Goal: Navigation & Orientation: Find specific page/section

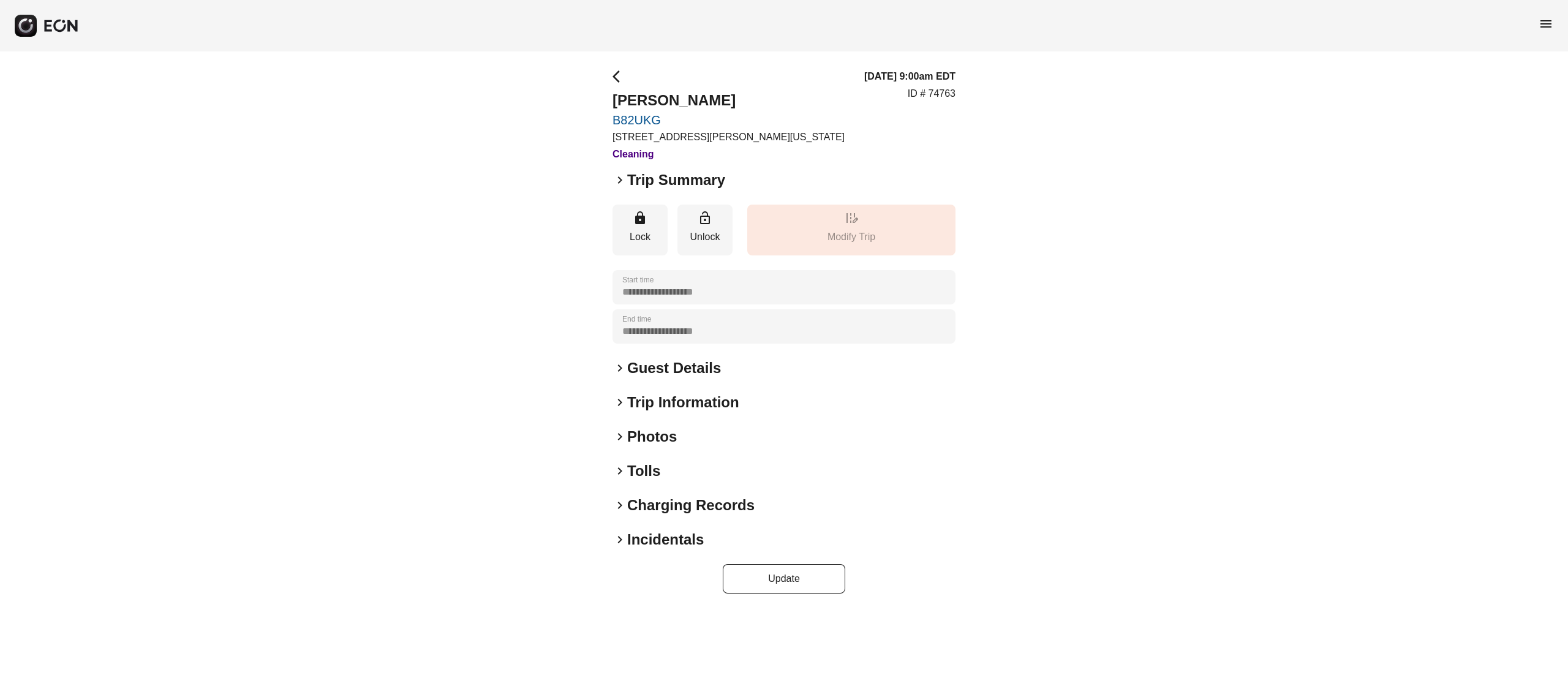
click at [669, 370] on h2 "Guest Details" at bounding box center [674, 368] width 94 height 20
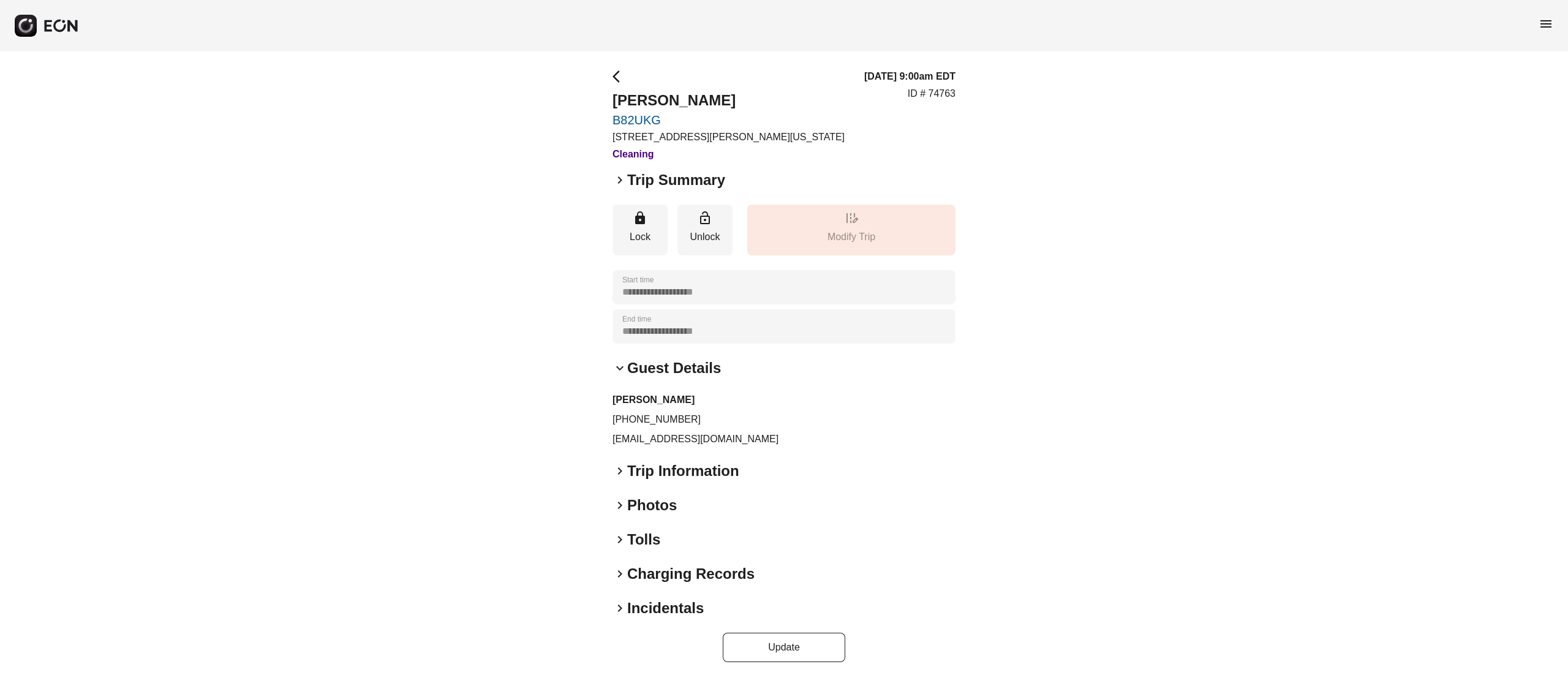
scroll to position [4, 0]
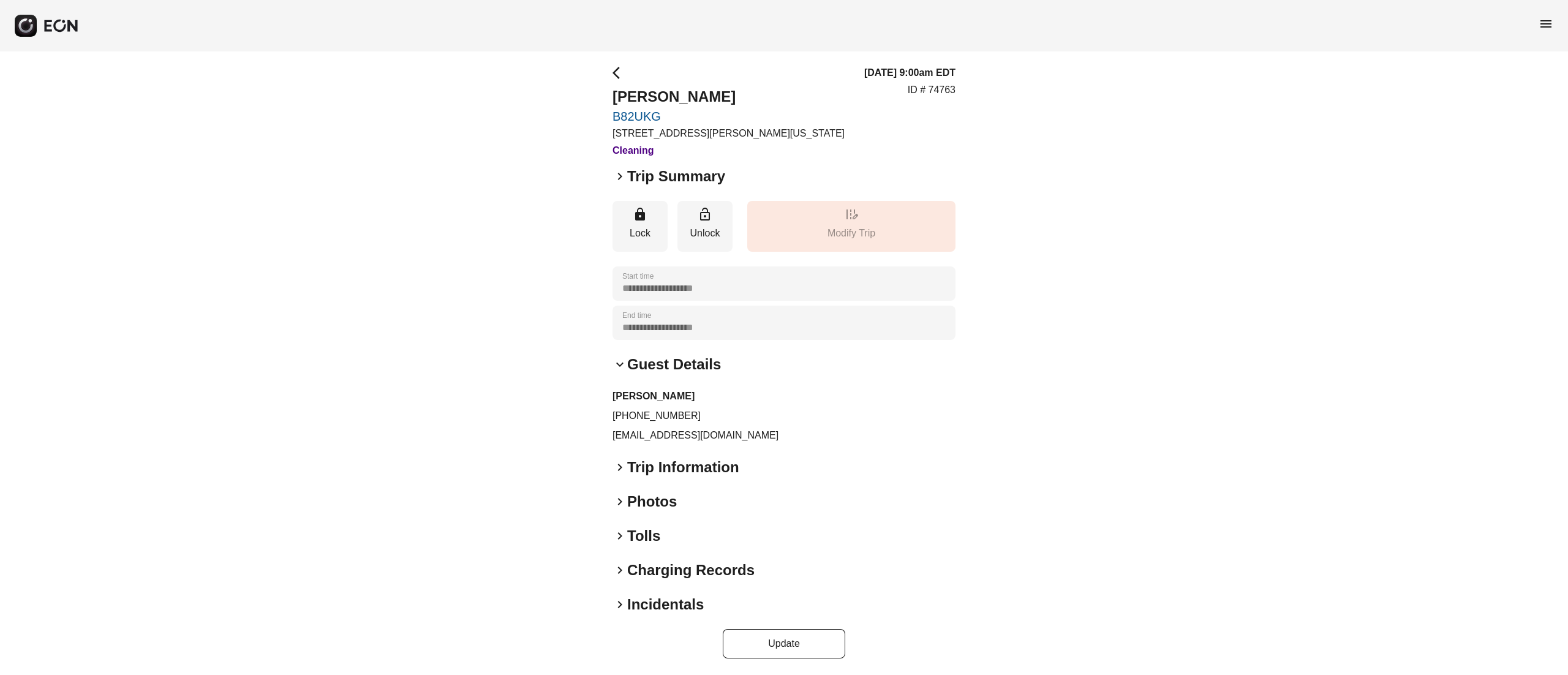
click at [657, 502] on h2 "Photos" at bounding box center [652, 502] width 49 height 20
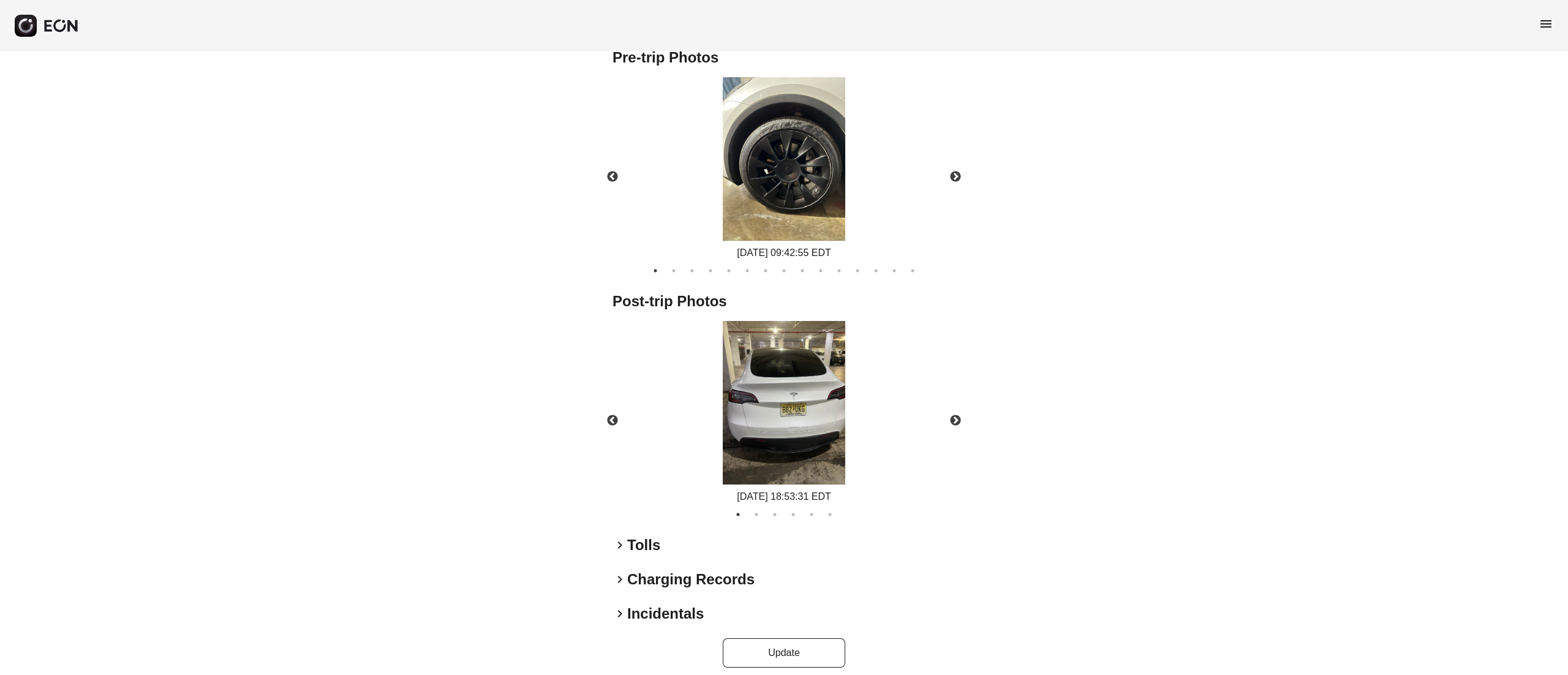
scroll to position [628, 0]
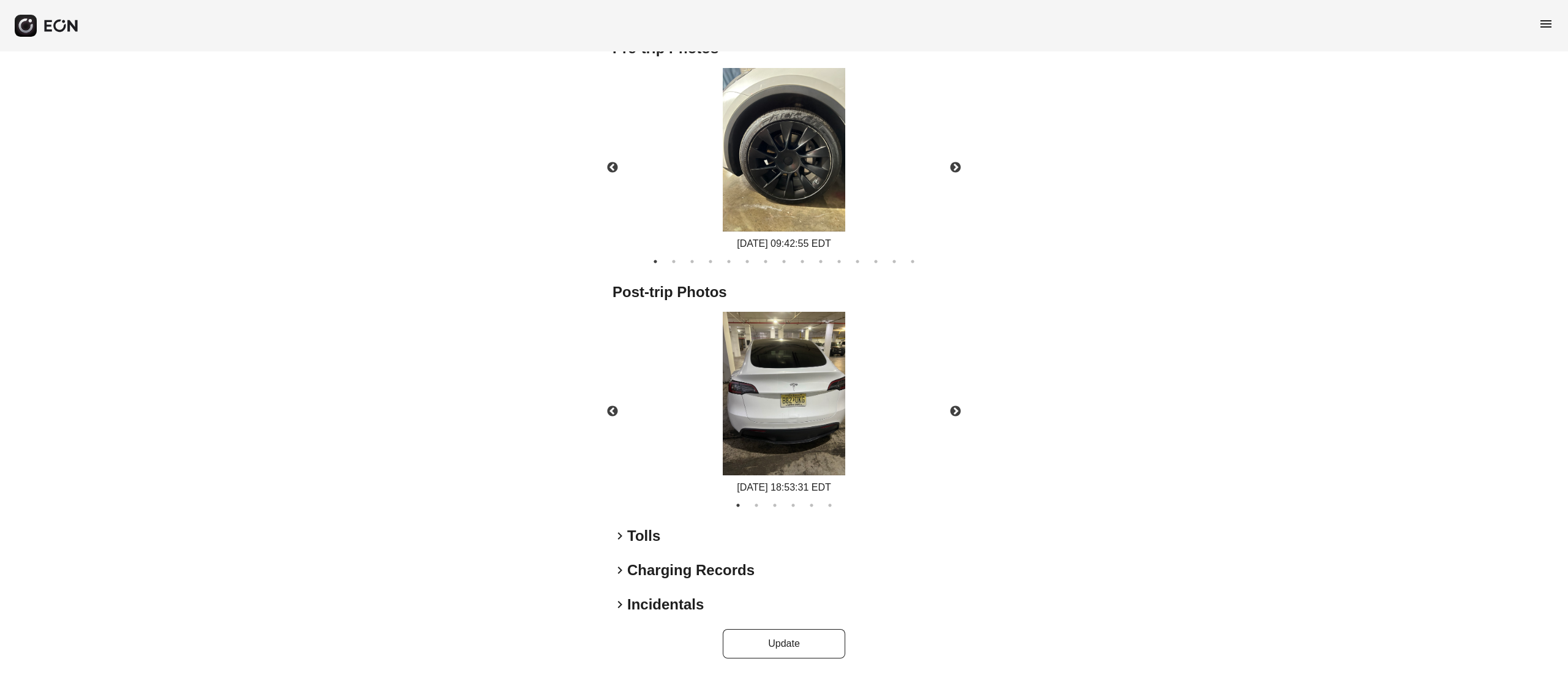
click at [758, 429] on img at bounding box center [784, 393] width 122 height 164
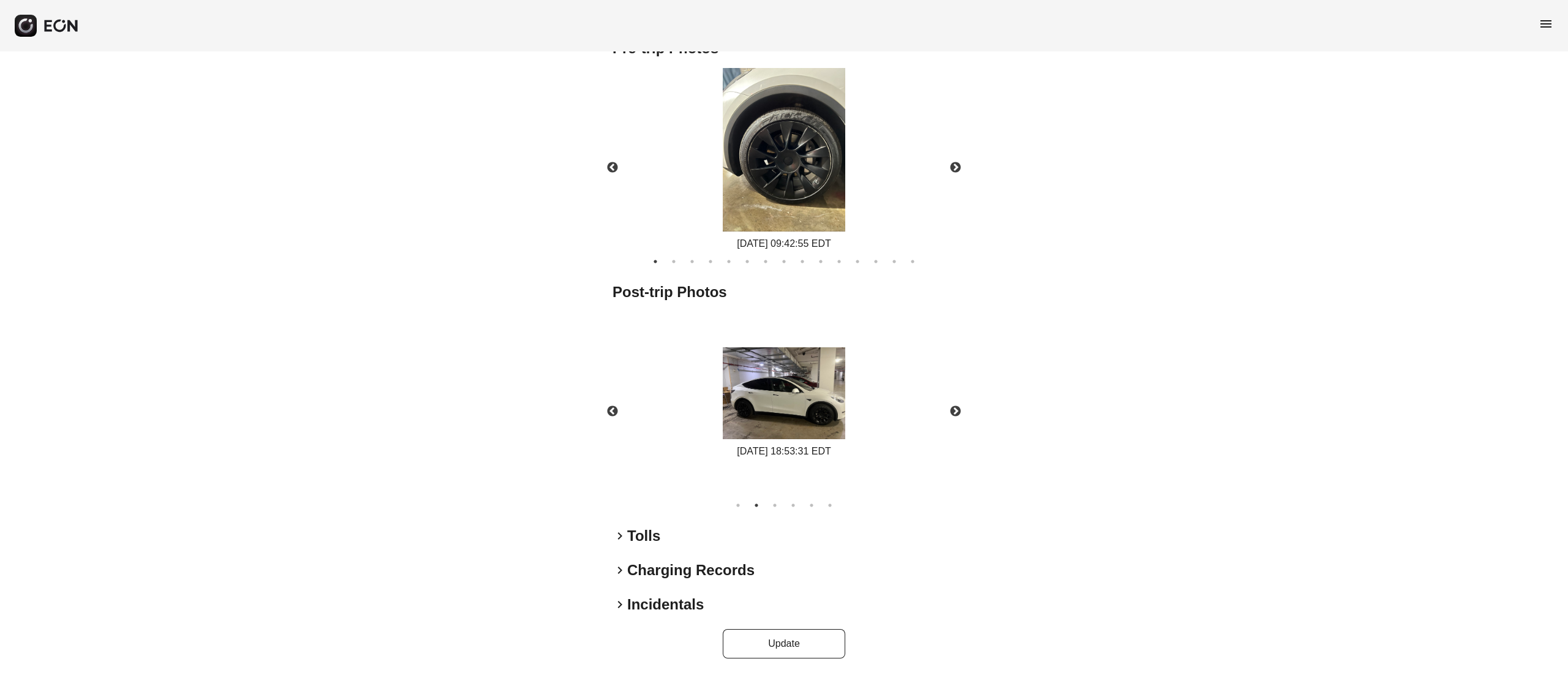
click at [814, 391] on img at bounding box center [784, 392] width 122 height 92
click at [843, 401] on img at bounding box center [784, 392] width 122 height 92
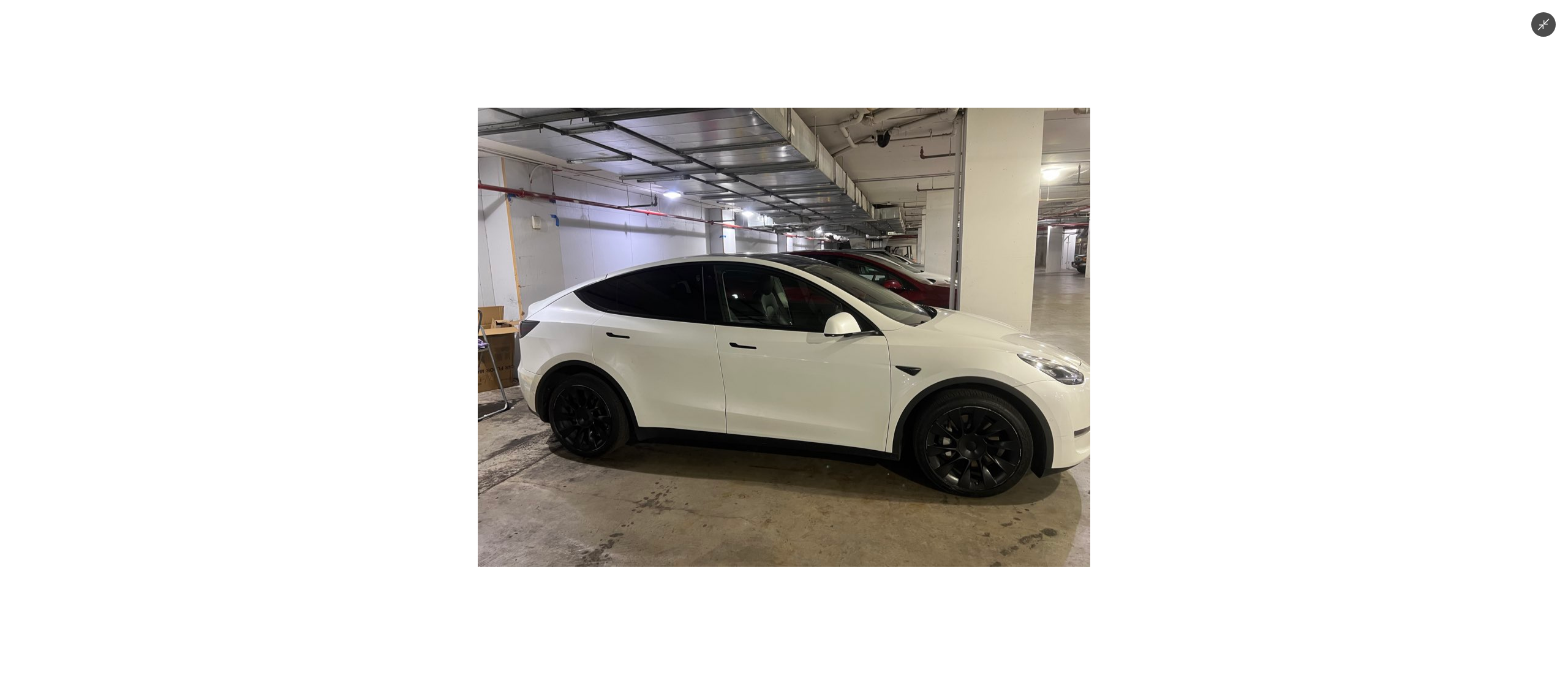
click at [1537, 22] on icon "Minimize image" at bounding box center [1543, 25] width 13 height 13
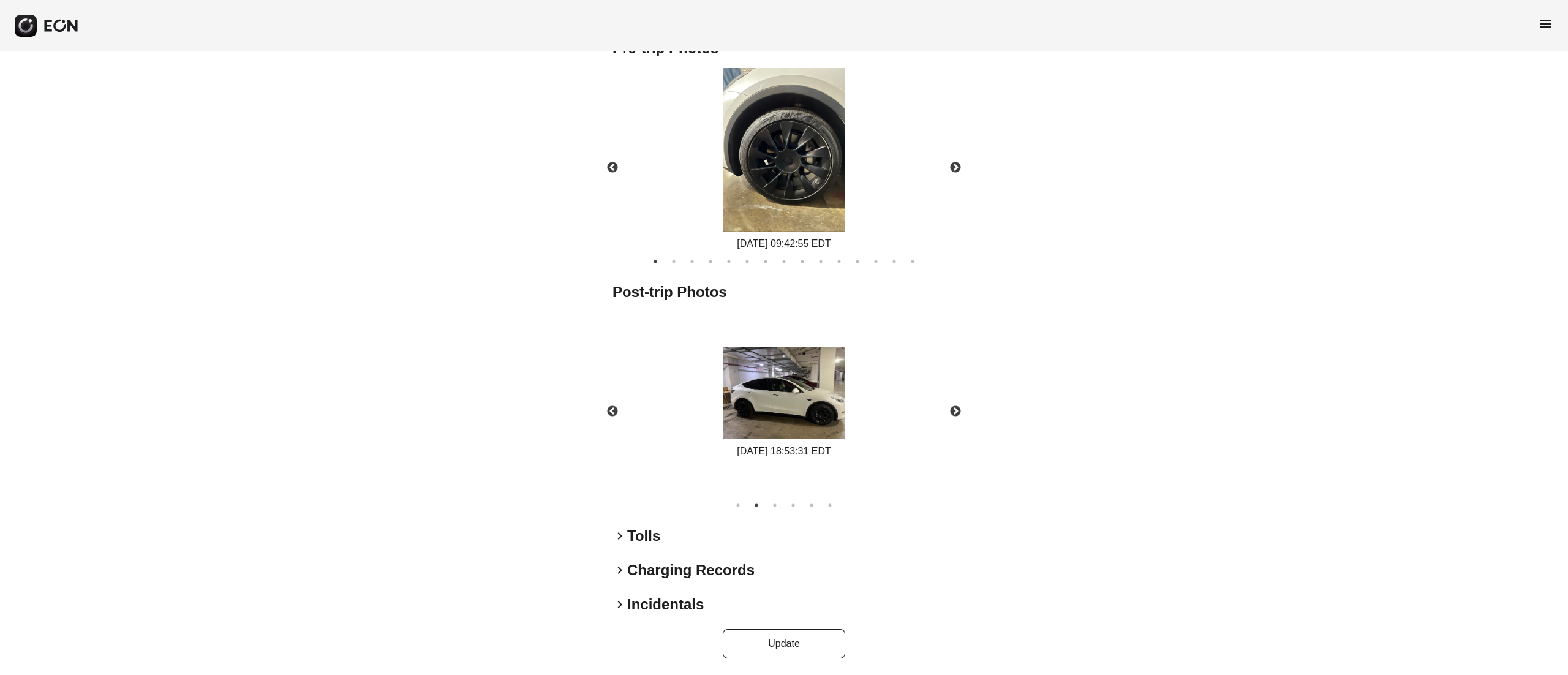
click at [836, 502] on ul "1 2 3 4 5 6" at bounding box center [784, 502] width 356 height 16
click at [830, 500] on button "6" at bounding box center [830, 505] width 12 height 12
click at [797, 418] on img at bounding box center [784, 392] width 122 height 92
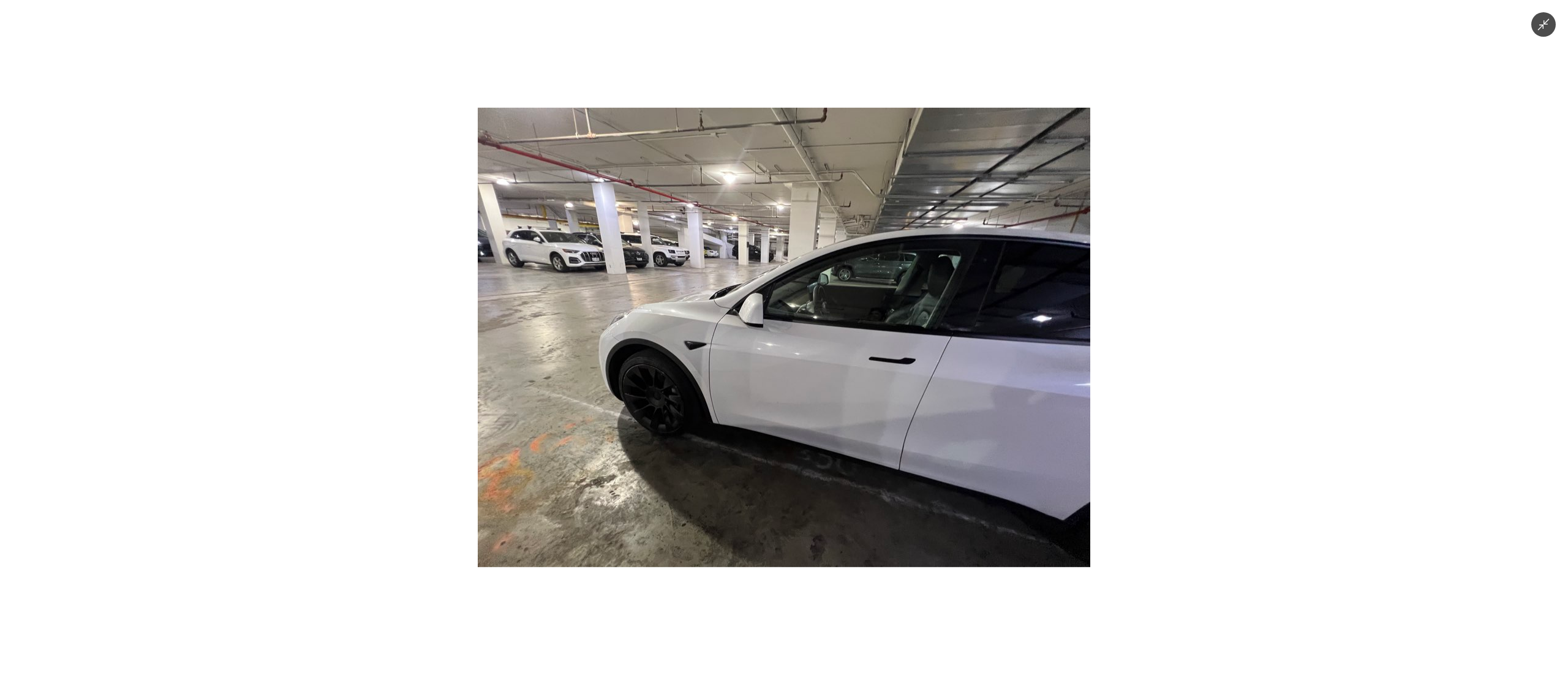
click at [1529, 26] on div at bounding box center [784, 338] width 1568 height 675
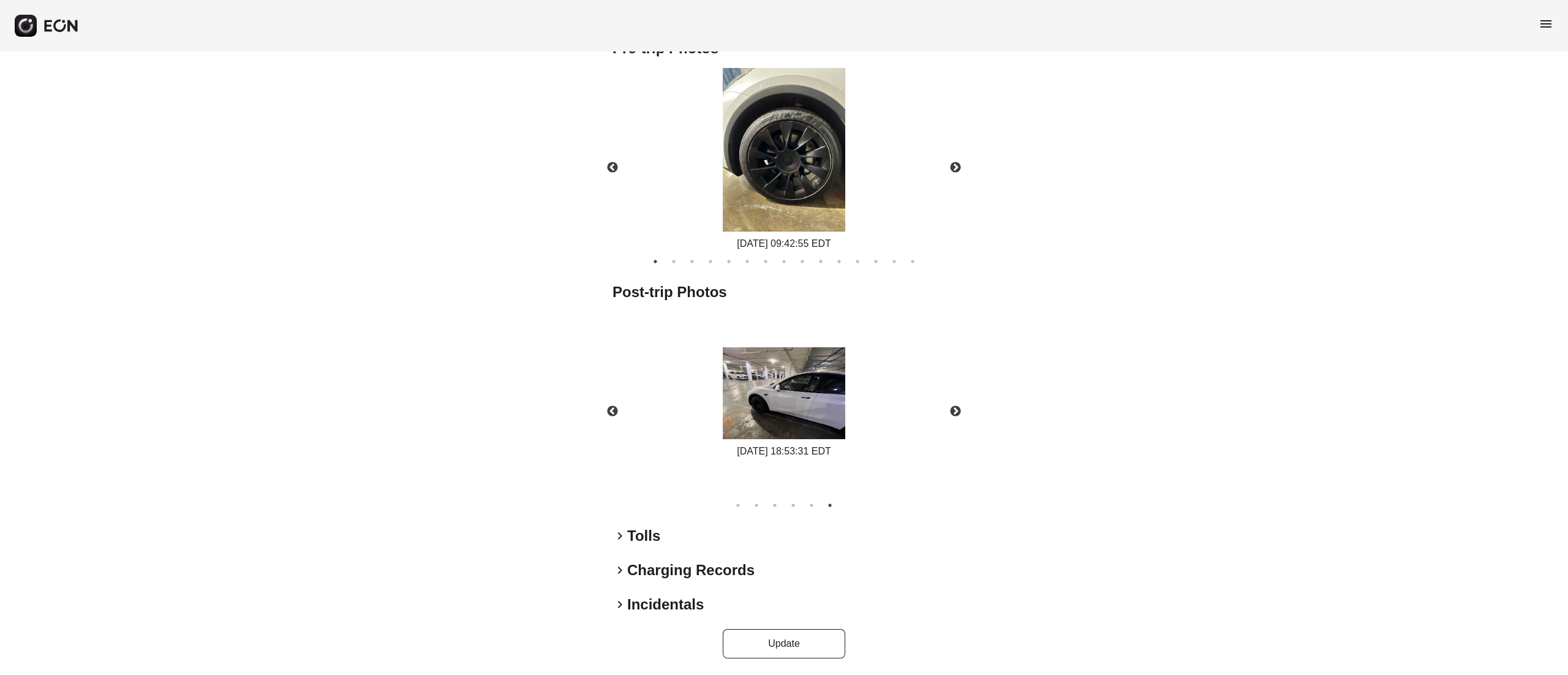
click at [775, 424] on img at bounding box center [784, 392] width 122 height 92
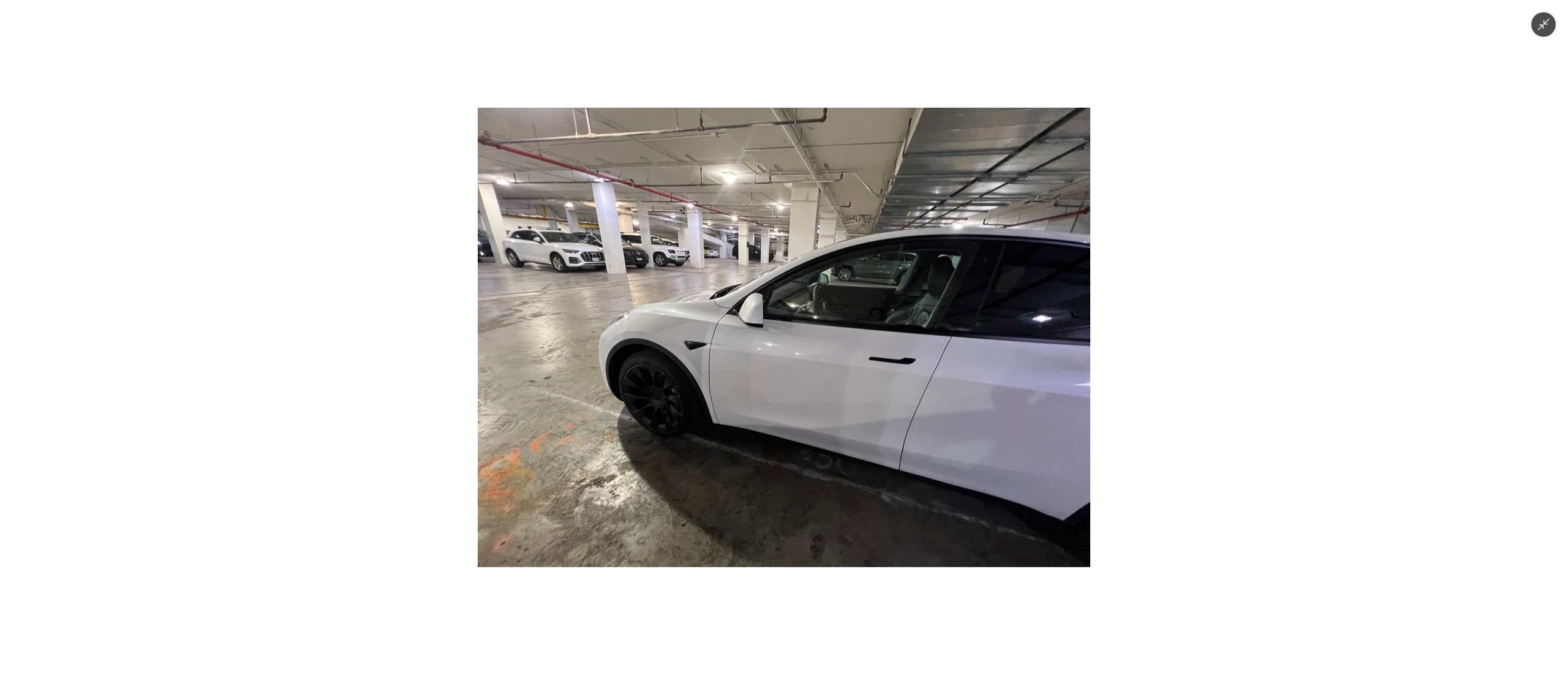
click at [1535, 25] on button "Minimize image" at bounding box center [1543, 25] width 25 height 25
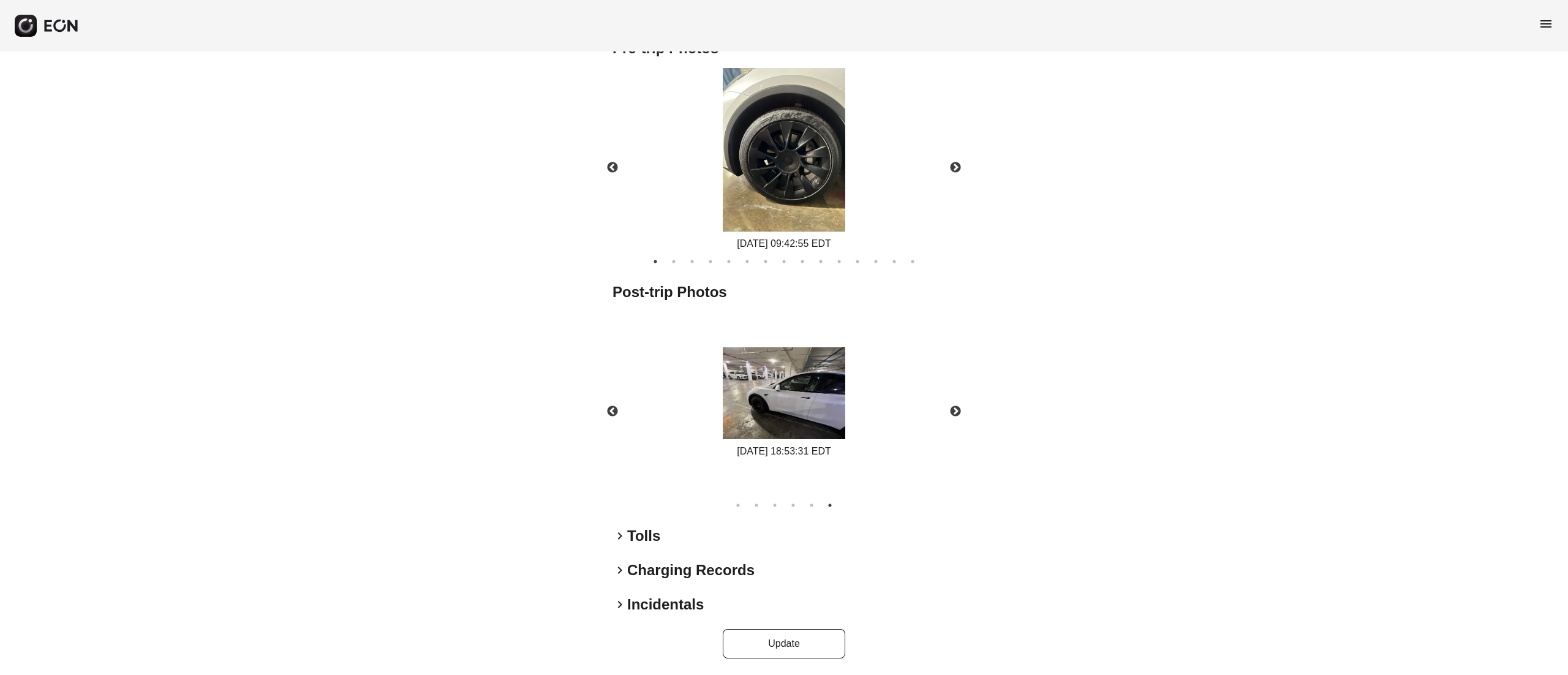
scroll to position [137, 0]
